Goal: Find specific page/section: Find specific page/section

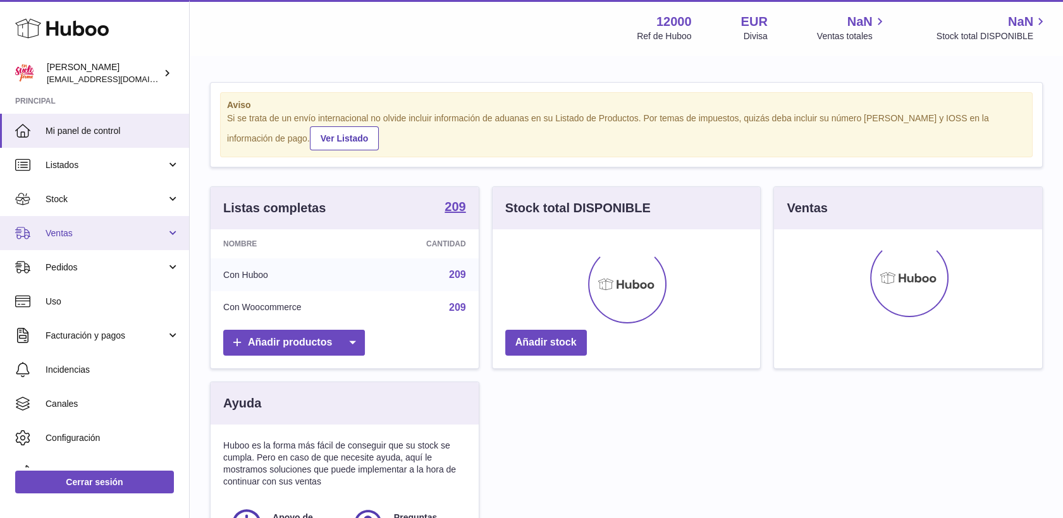
click at [82, 234] on span "Ventas" at bounding box center [106, 234] width 121 height 12
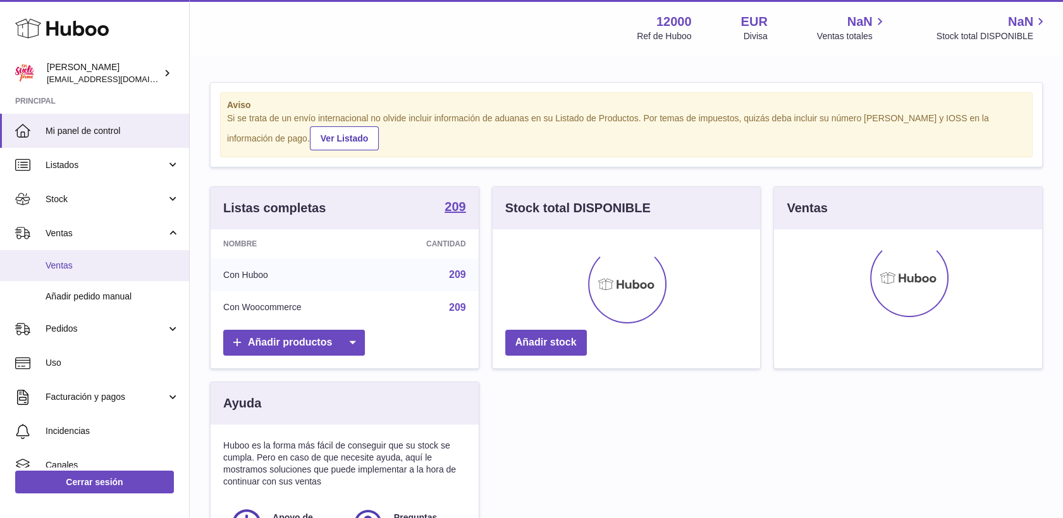
click at [58, 268] on span "Ventas" at bounding box center [113, 266] width 134 height 12
